Goal: Task Accomplishment & Management: Complete application form

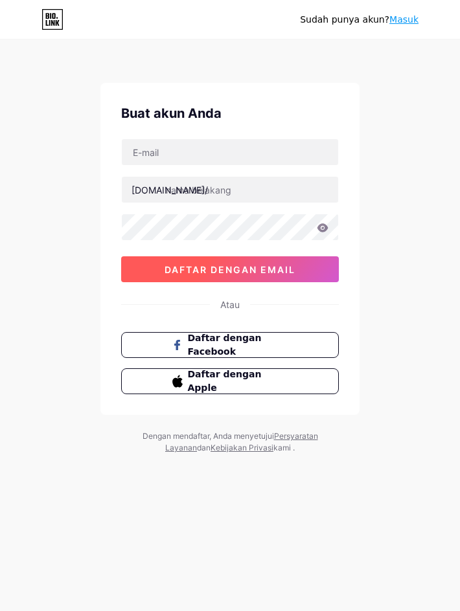
click at [245, 270] on font "daftar dengan email" at bounding box center [229, 269] width 131 height 11
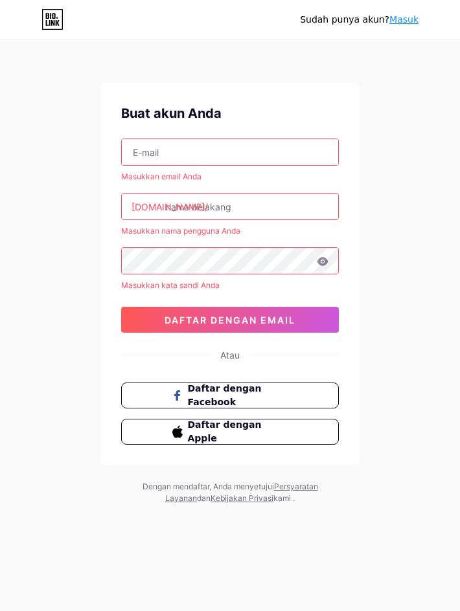
click at [215, 162] on input "text" at bounding box center [230, 152] width 216 height 26
click at [258, 162] on input "text" at bounding box center [230, 152] width 216 height 26
paste input "[EMAIL_ADDRESS][DOMAIN_NAME]"
type input "[EMAIL_ADDRESS][DOMAIN_NAME]"
click at [389, 221] on div "Sudah punya akun? Masuk Buat akun Anda [EMAIL_ADDRESS][DOMAIN_NAME] Masukkan em…" at bounding box center [230, 273] width 460 height 546
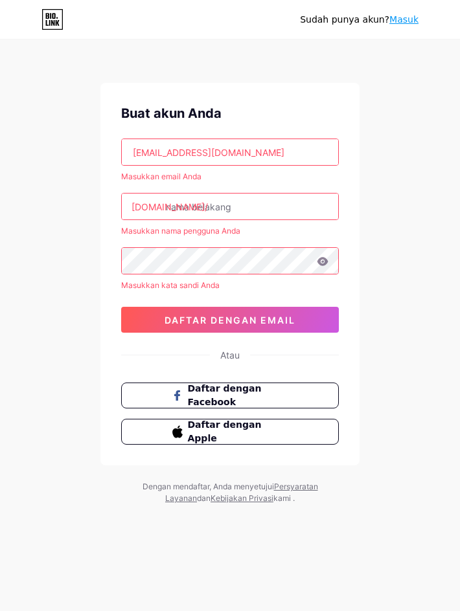
click at [259, 216] on input "text" at bounding box center [230, 207] width 216 height 26
click at [259, 207] on input "text" at bounding box center [230, 207] width 216 height 26
paste input "bandungtotomilk"
type input "bandungtotomilk"
click at [403, 302] on div "Sudah punya akun? Masuk Buat akun Anda [EMAIL_ADDRESS][DOMAIN_NAME] Masukkan em…" at bounding box center [230, 273] width 460 height 546
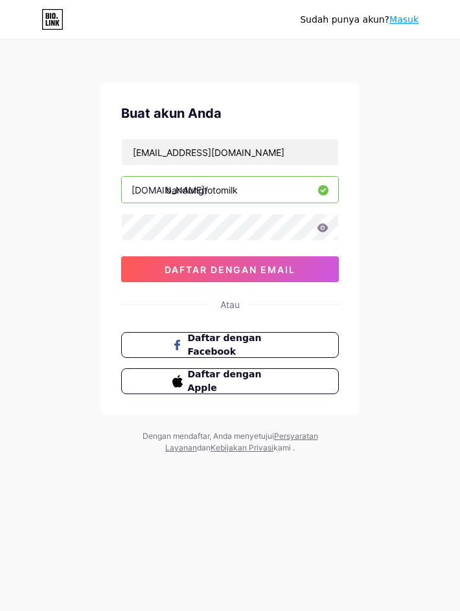
click at [402, 326] on div "Sudah punya akun? Masuk Buat akun Anda [EMAIL_ADDRESS][DOMAIN_NAME] [DOMAIN_NAM…" at bounding box center [230, 247] width 460 height 495
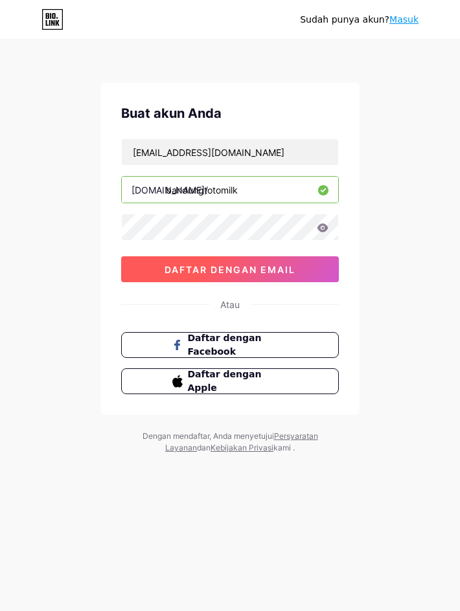
click at [179, 269] on font "daftar dengan email" at bounding box center [229, 269] width 131 height 11
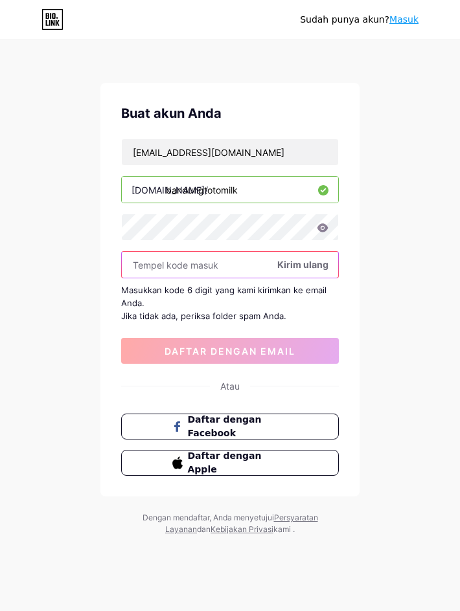
click at [303, 256] on input "text" at bounding box center [230, 265] width 216 height 26
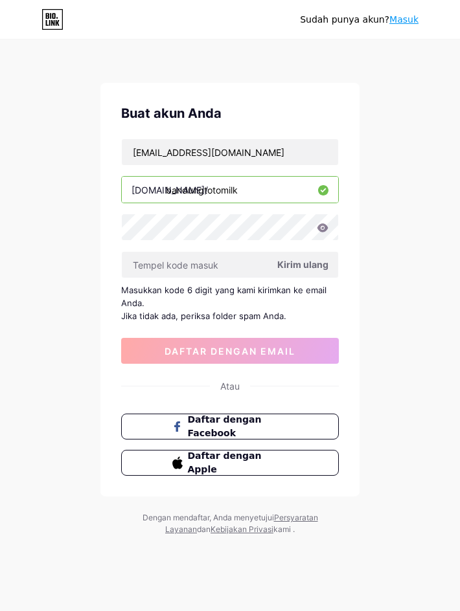
click at [304, 267] on font "Kirim ulang" at bounding box center [302, 264] width 51 height 11
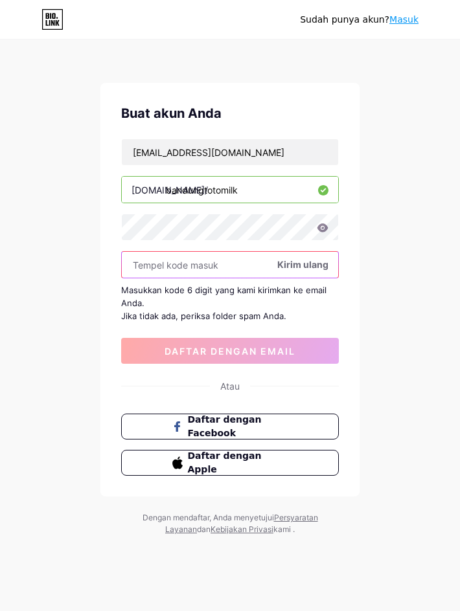
click at [241, 263] on input "text" at bounding box center [230, 265] width 216 height 26
paste input "602561"
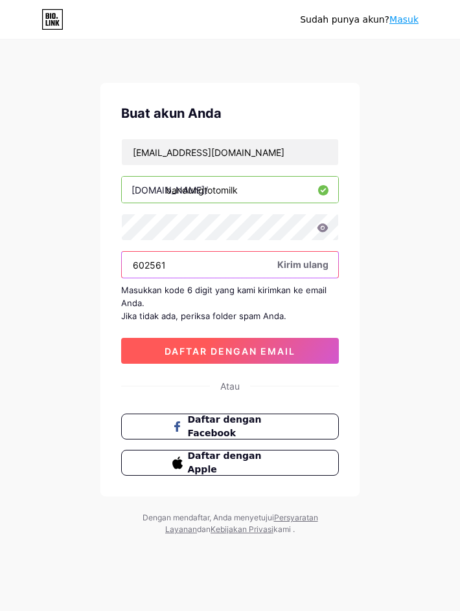
type input "602561"
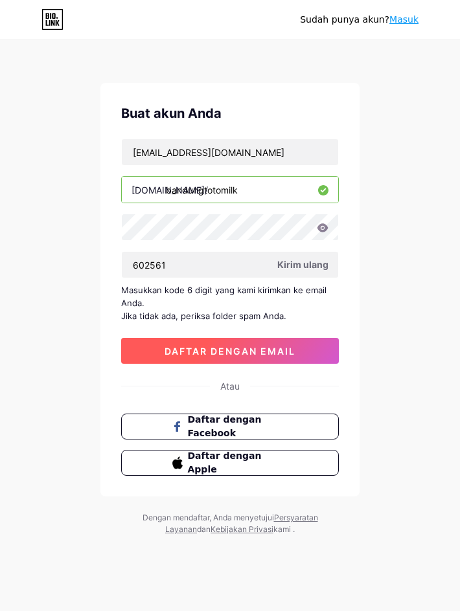
click at [319, 350] on button "daftar dengan email" at bounding box center [229, 351] width 217 height 26
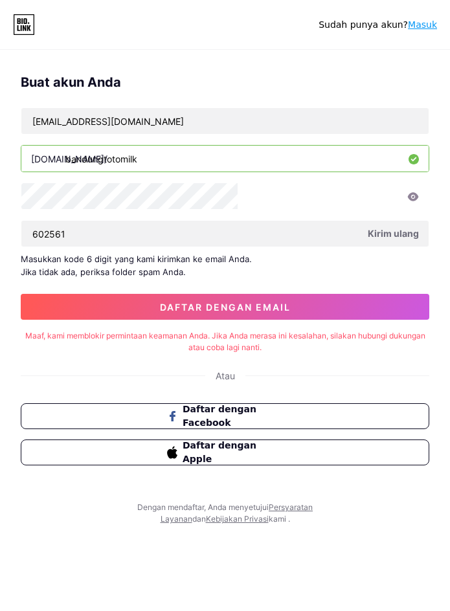
click at [368, 239] on font "Kirim ulang" at bounding box center [393, 233] width 51 height 11
click at [384, 258] on div "Sudah punya akun? Masuk Buat akun Anda [EMAIL_ADDRESS][DOMAIN_NAME] [DOMAIN_NAM…" at bounding box center [225, 326] width 450 height 652
